Goal: Use online tool/utility: Utilize a website feature to perform a specific function

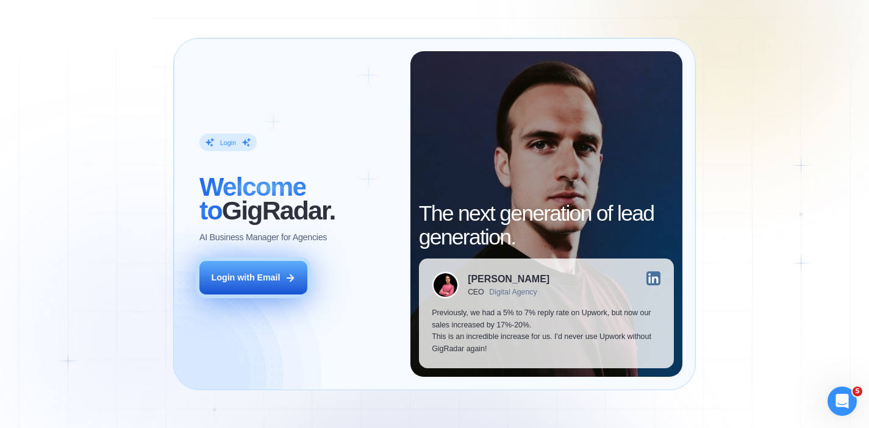
click at [255, 274] on div "Login with Email" at bounding box center [245, 278] width 69 height 12
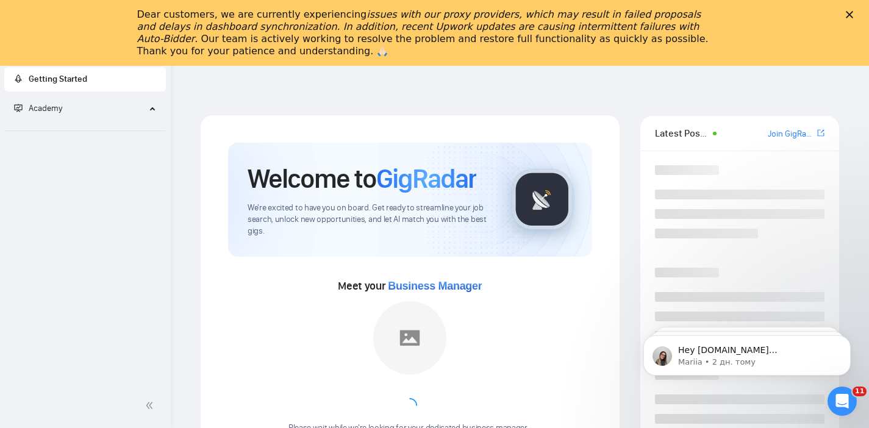
click at [852, 14] on icon "Закрити" at bounding box center [848, 14] width 7 height 7
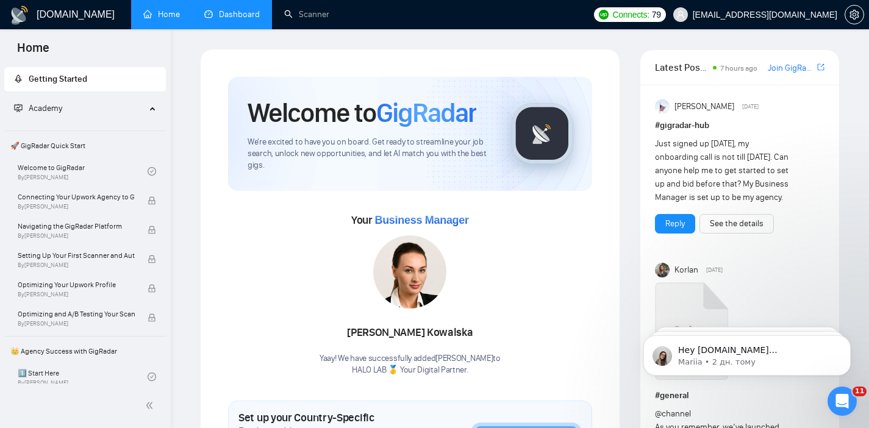
click at [216, 9] on link "Dashboard" at bounding box center [231, 14] width 55 height 10
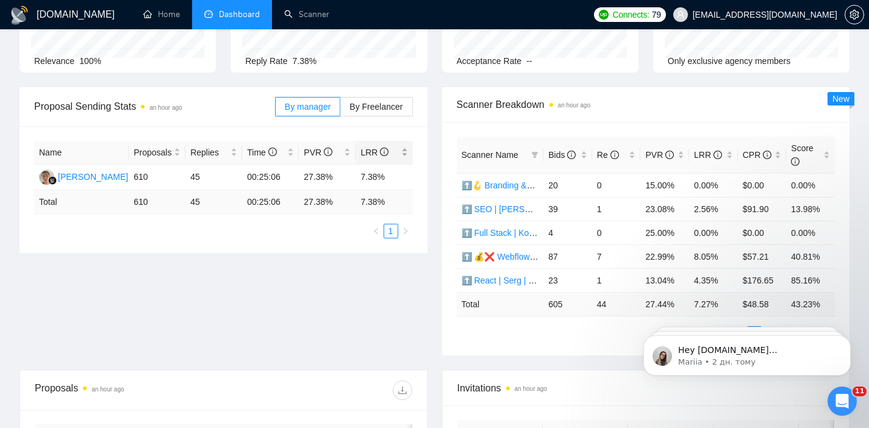
scroll to position [132, 0]
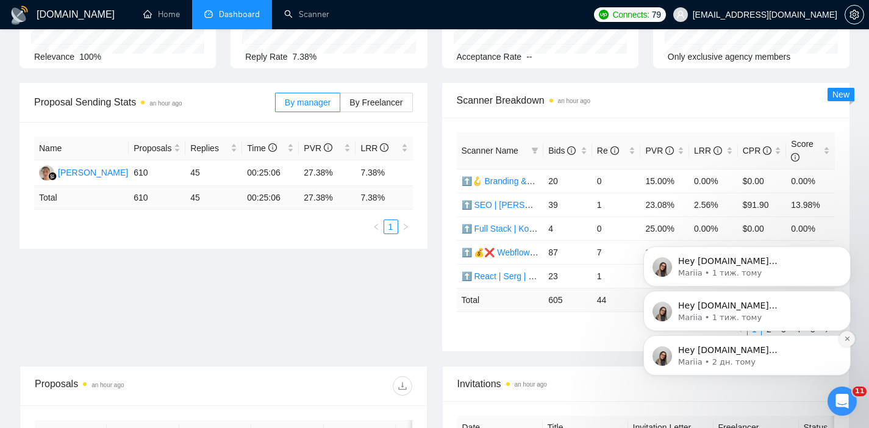
click at [850, 337] on button "Dismiss notification" at bounding box center [847, 339] width 16 height 16
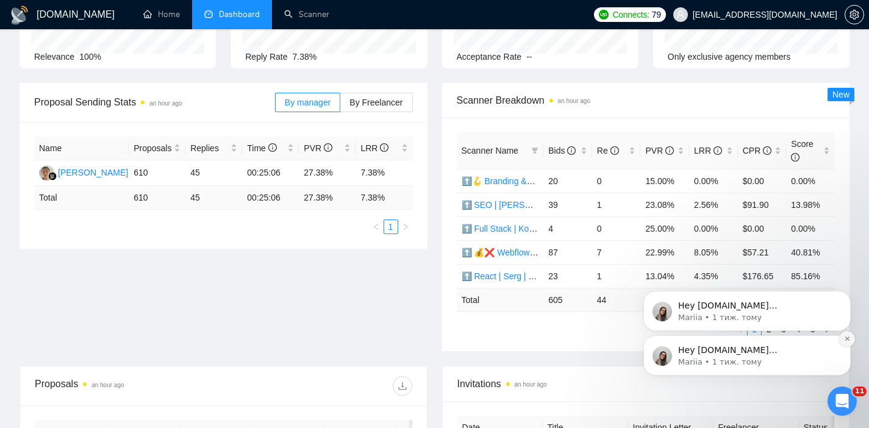
click at [845, 336] on icon "Dismiss notification" at bounding box center [847, 338] width 7 height 7
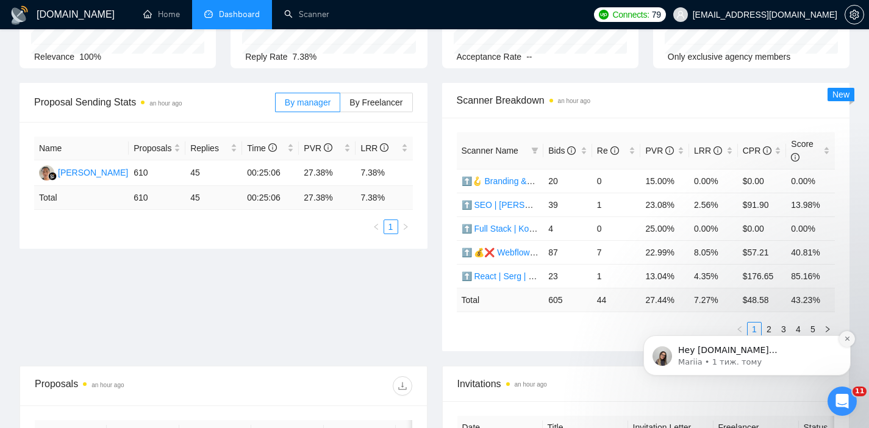
click at [845, 339] on icon "Dismiss notification" at bounding box center [846, 338] width 4 height 4
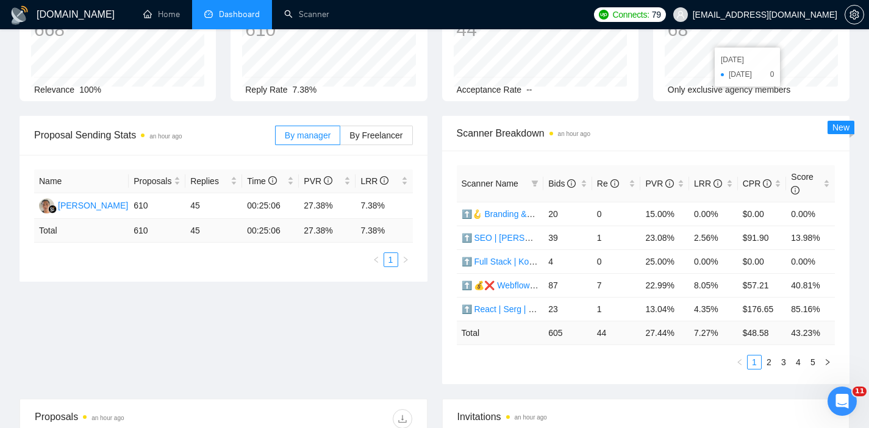
scroll to position [127, 0]
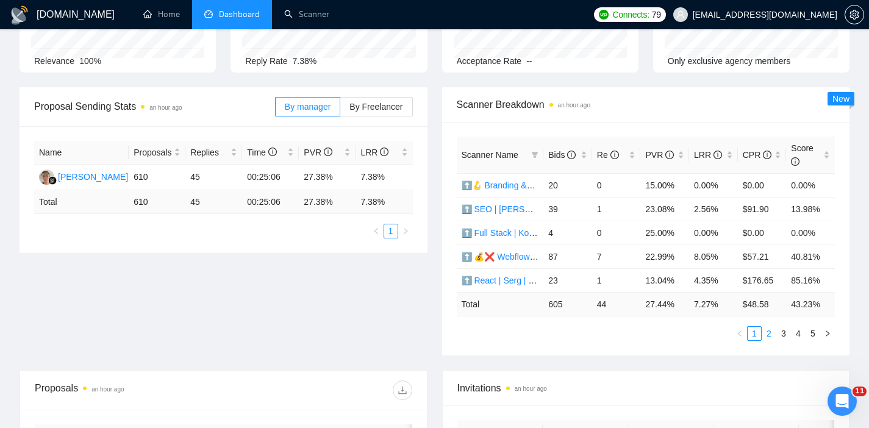
click at [772, 327] on link "2" at bounding box center [768, 333] width 13 height 13
click at [783, 329] on link "3" at bounding box center [783, 333] width 13 height 13
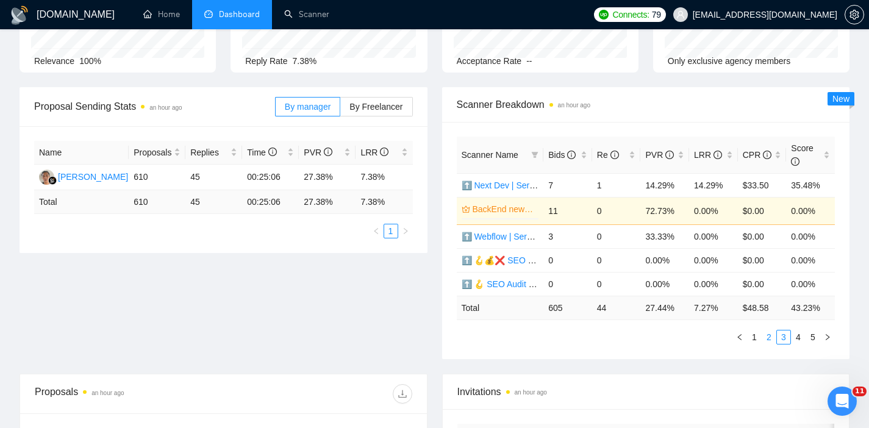
click at [764, 340] on link "2" at bounding box center [768, 336] width 13 height 13
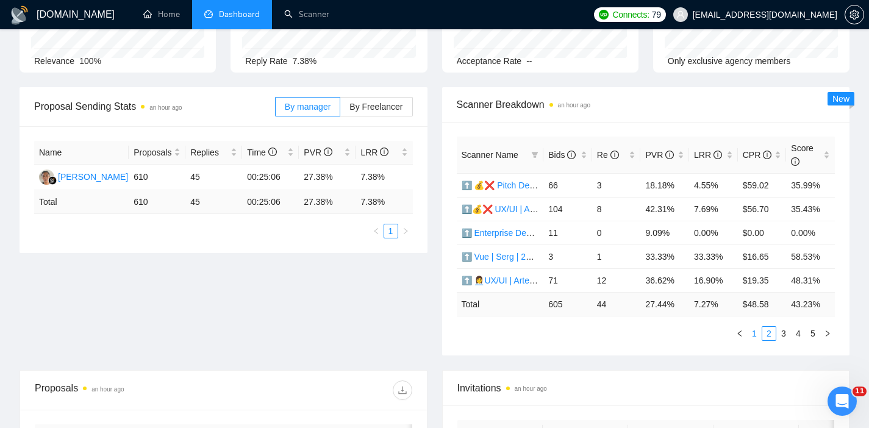
click at [756, 336] on link "1" at bounding box center [753, 333] width 13 height 13
click at [831, 335] on button "button" at bounding box center [827, 333] width 15 height 15
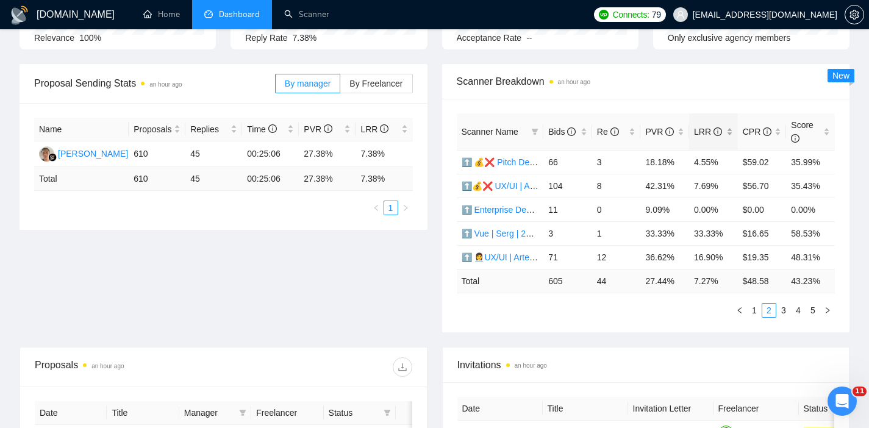
scroll to position [0, 0]
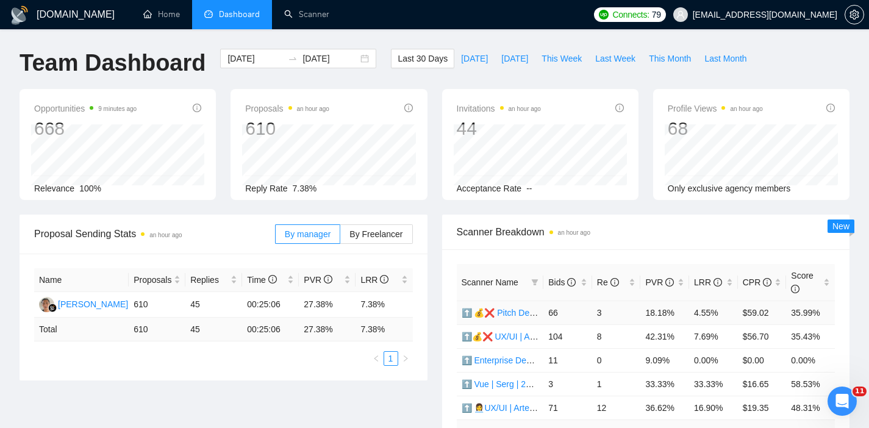
click at [517, 313] on link "⬆️ 💰❌ Pitch Deck | Val | 12.06 16% view" at bounding box center [542, 313] width 163 height 10
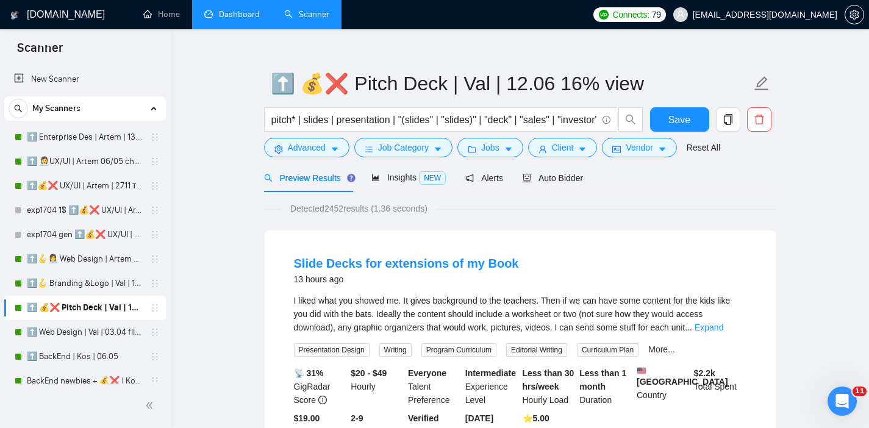
scroll to position [18, 0]
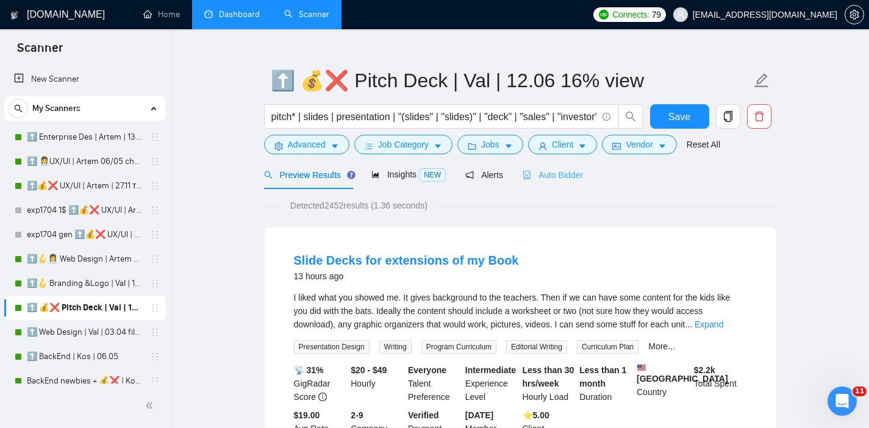
click at [561, 185] on div "Auto Bidder" at bounding box center [552, 174] width 60 height 29
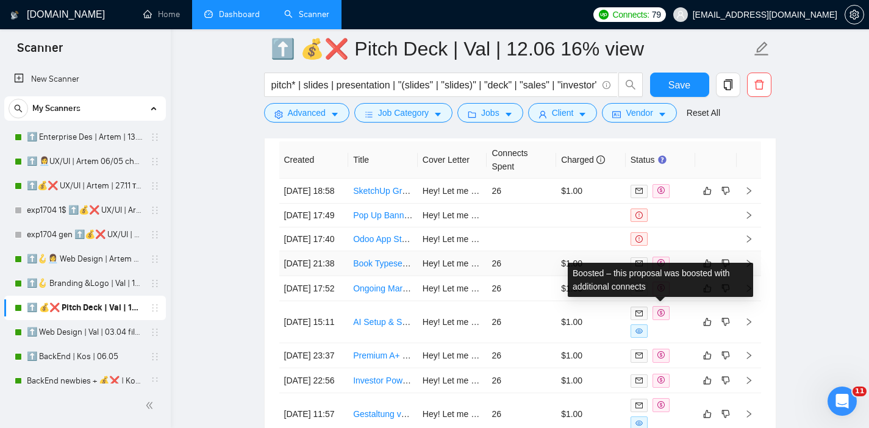
scroll to position [3109, 0]
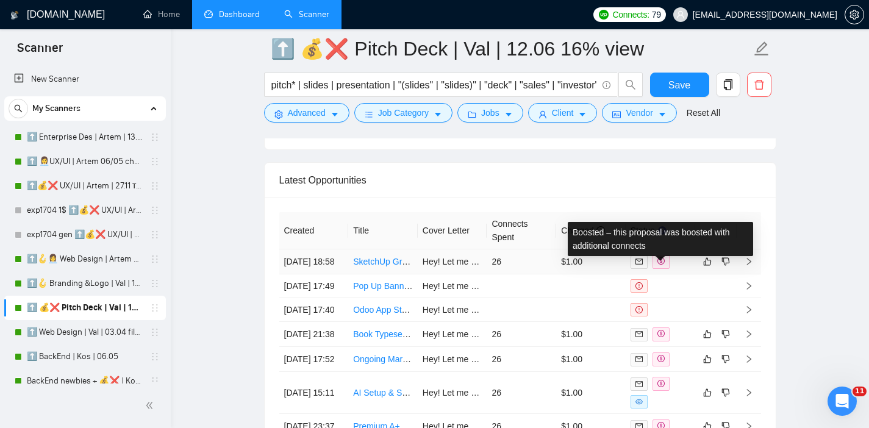
click at [662, 265] on icon "dollar" at bounding box center [660, 260] width 7 height 7
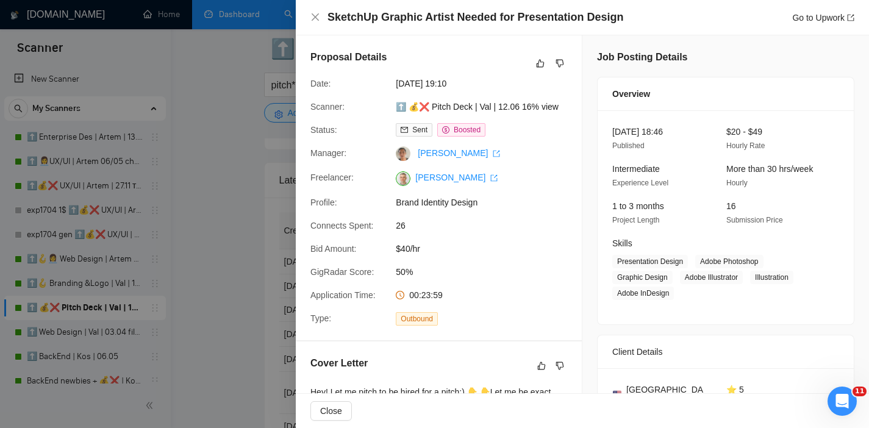
click at [457, 131] on span "Boosted" at bounding box center [466, 130] width 27 height 9
click at [196, 207] on div at bounding box center [434, 214] width 869 height 428
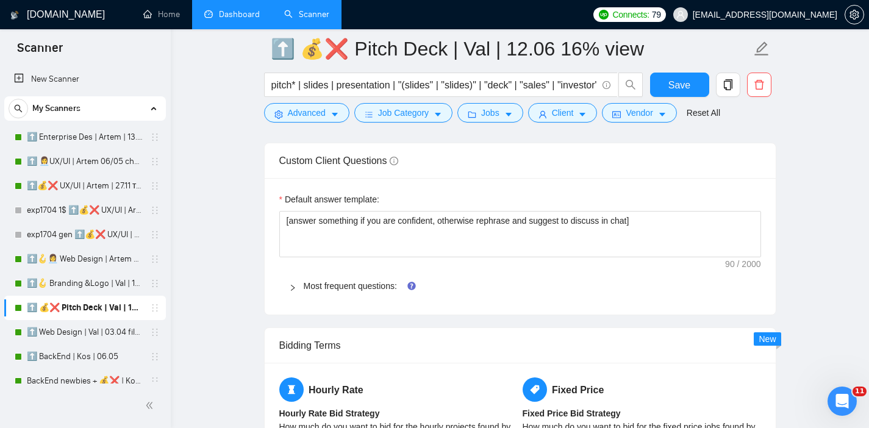
scroll to position [1504, 0]
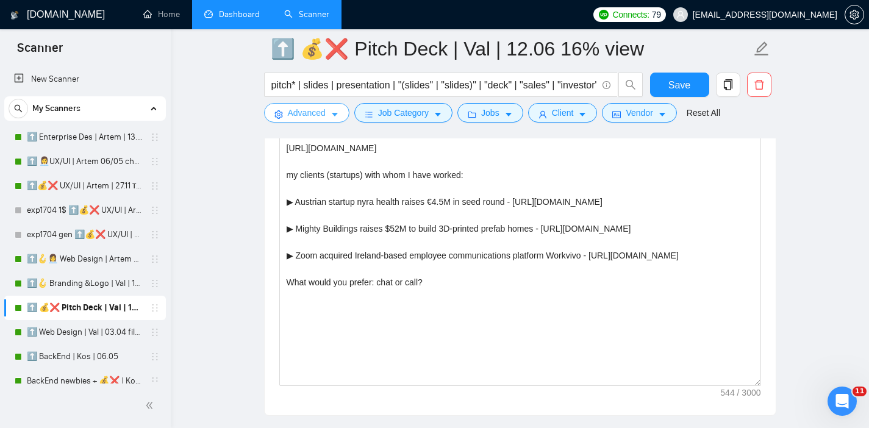
click at [296, 112] on span "Advanced" at bounding box center [307, 112] width 38 height 13
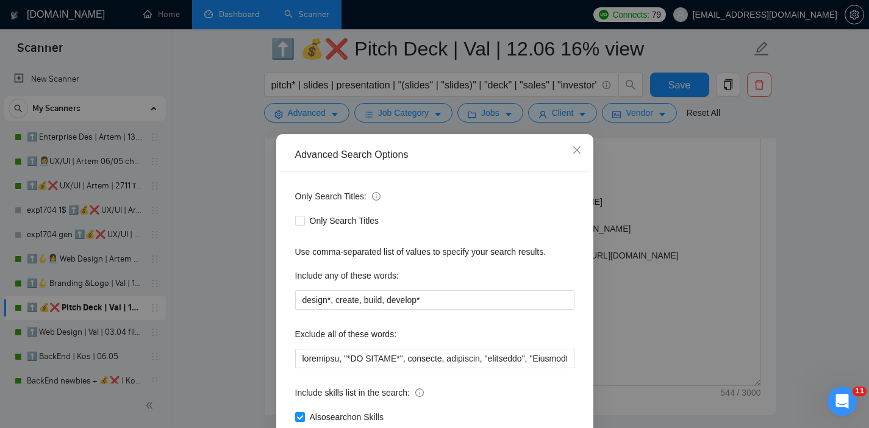
scroll to position [79, 0]
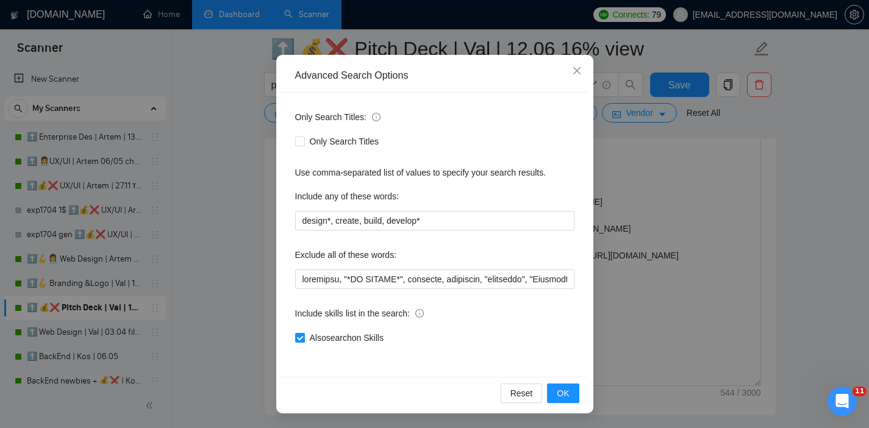
click at [705, 274] on div "Advanced Search Options Only Search Titles: Only Search Titles Use comma-separa…" at bounding box center [434, 214] width 869 height 428
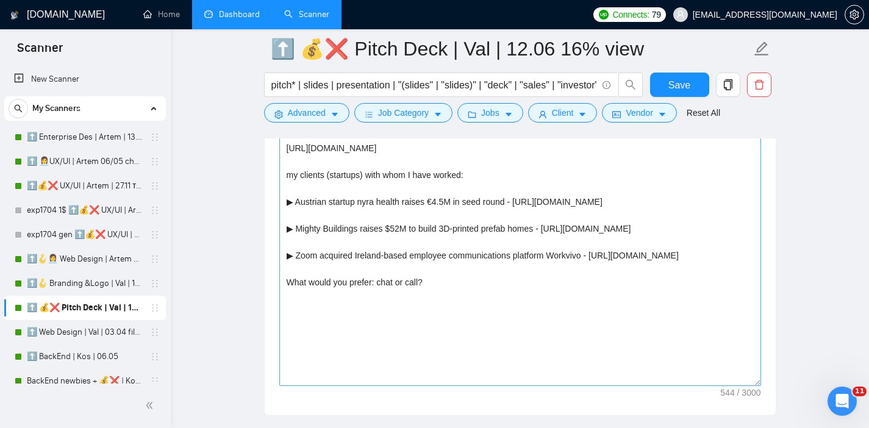
scroll to position [18, 0]
